Goal: Task Accomplishment & Management: Use online tool/utility

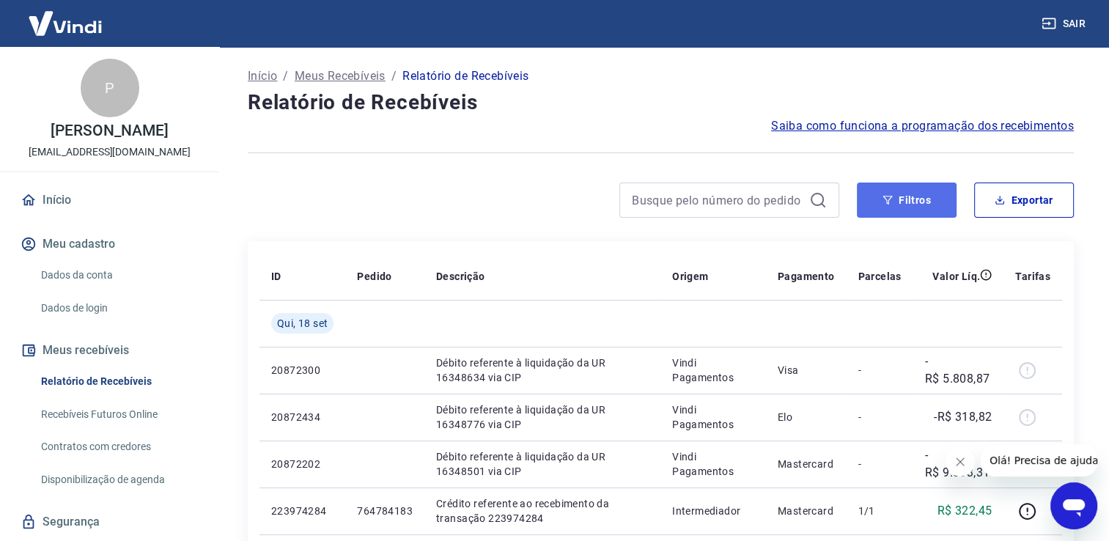
click at [939, 207] on button "Filtros" at bounding box center [907, 200] width 100 height 35
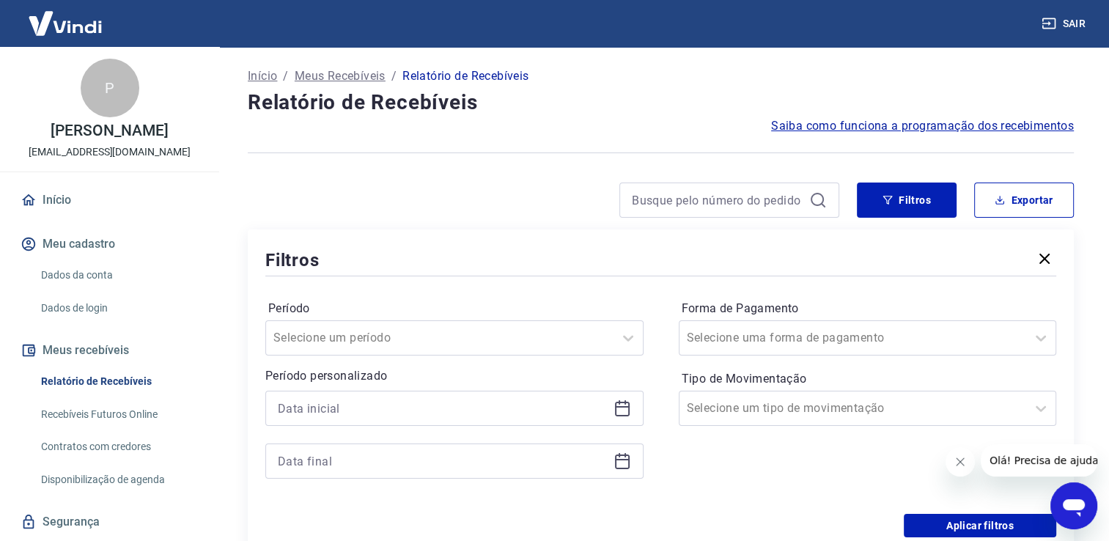
click at [620, 416] on icon at bounding box center [622, 409] width 15 height 15
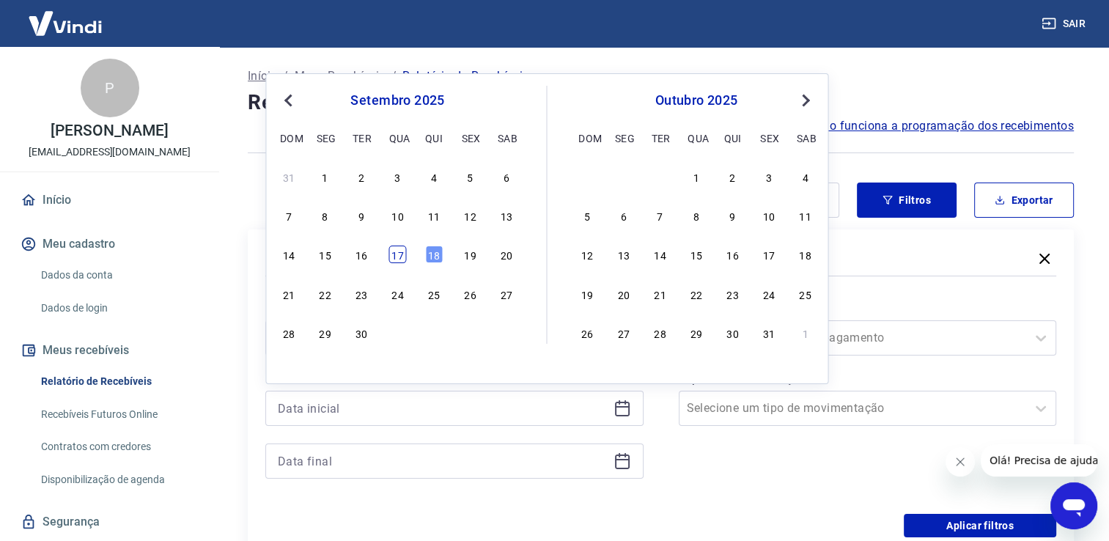
click at [400, 251] on div "17" at bounding box center [398, 255] width 18 height 18
type input "[DATE]"
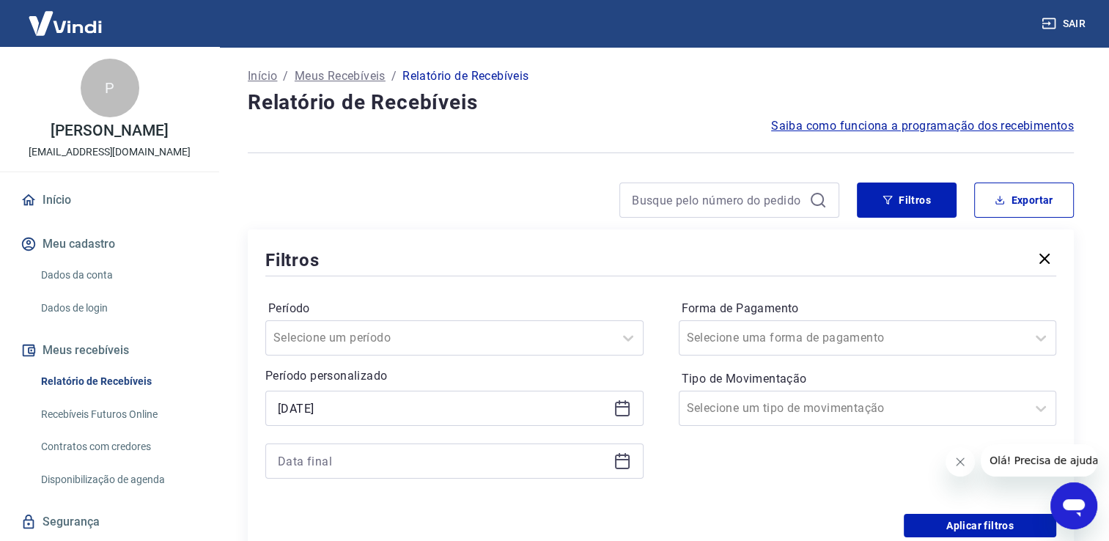
click at [622, 462] on icon at bounding box center [623, 461] width 18 height 18
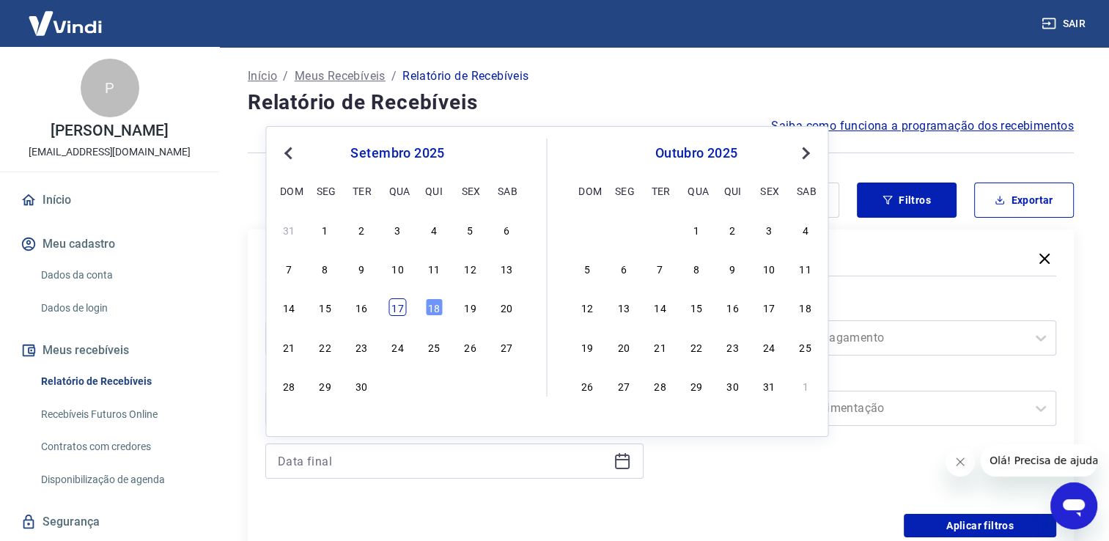
click at [400, 302] on div "17" at bounding box center [398, 307] width 18 height 18
type input "[DATE]"
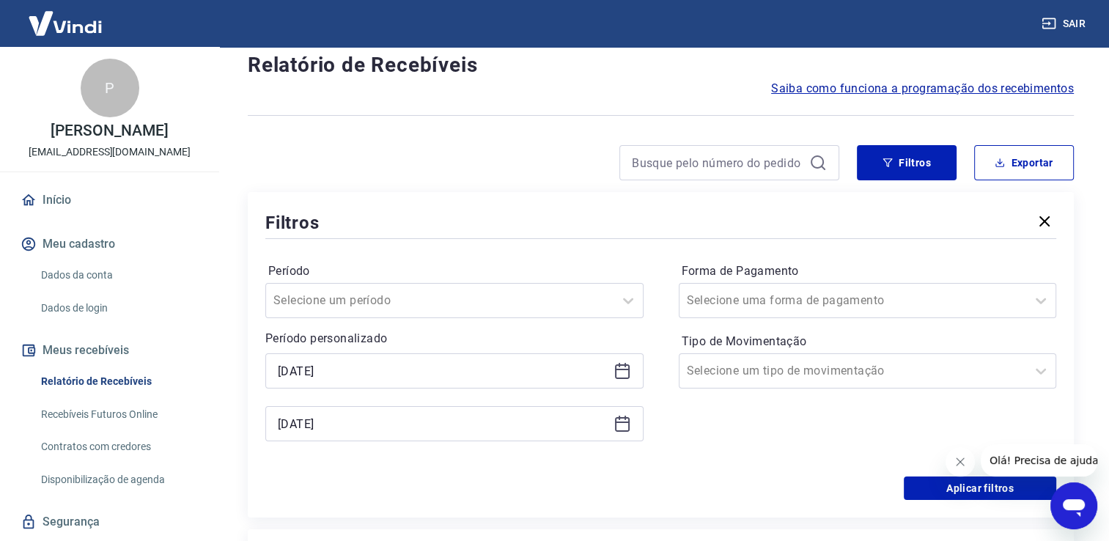
scroll to position [73, 0]
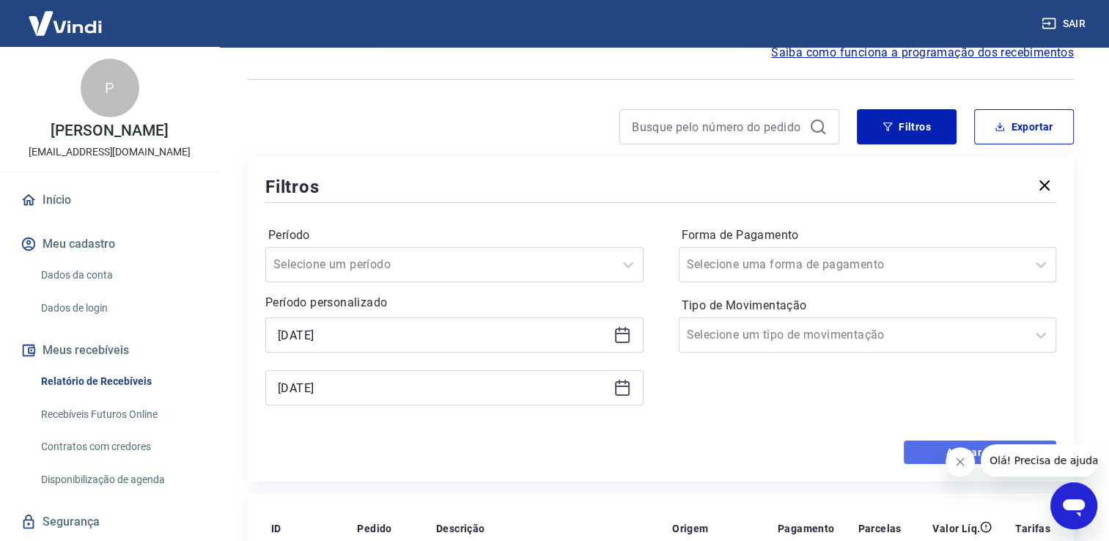
click at [924, 458] on button "Aplicar filtros" at bounding box center [980, 452] width 153 height 23
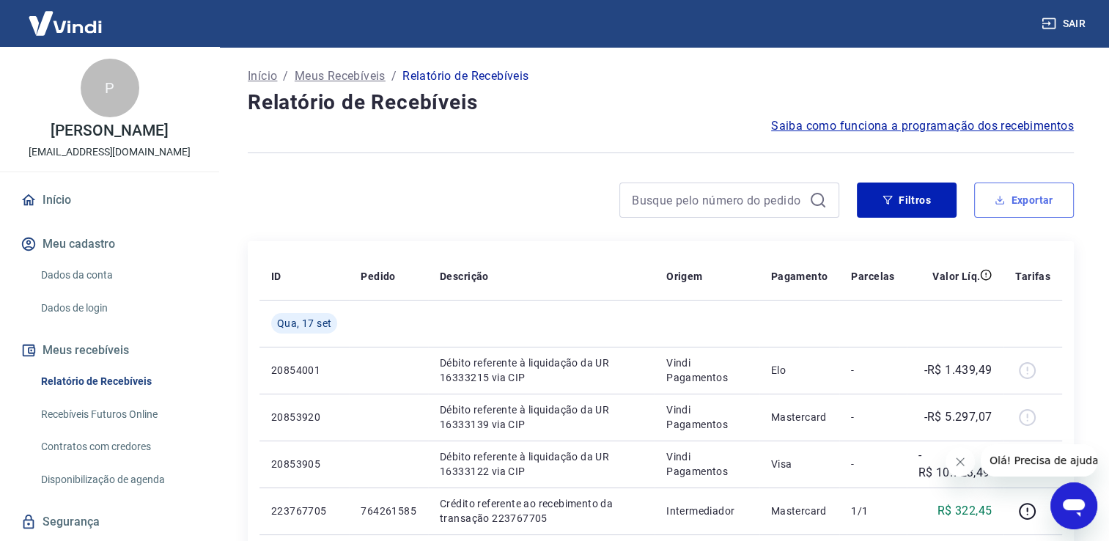
click at [999, 194] on button "Exportar" at bounding box center [1025, 200] width 100 height 35
type input "[DATE]"
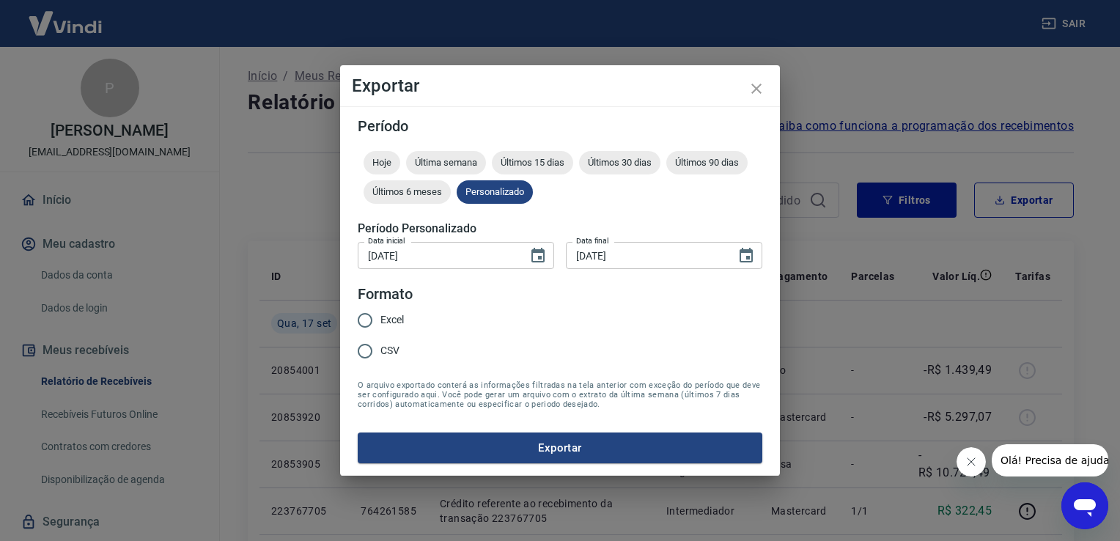
click at [411, 318] on div "Excel CSV" at bounding box center [387, 337] width 58 height 64
click at [403, 314] on span "Excel" at bounding box center [392, 319] width 23 height 15
click at [381, 314] on input "Excel" at bounding box center [365, 320] width 31 height 31
radio input "true"
click at [464, 444] on button "Exportar" at bounding box center [560, 448] width 405 height 31
